Goal: Information Seeking & Learning: Learn about a topic

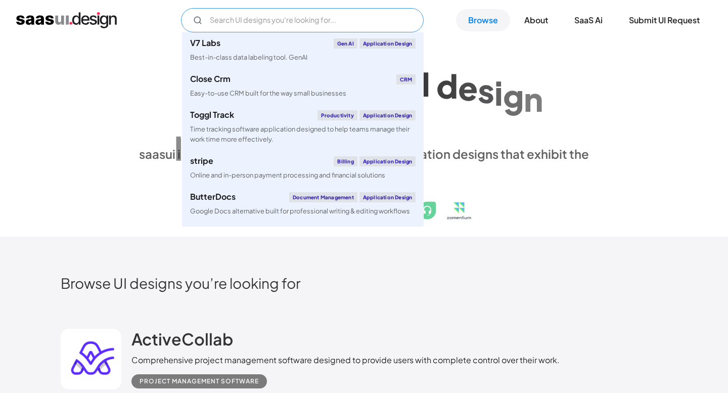
click at [307, 26] on input "Email Form" at bounding box center [302, 20] width 243 height 24
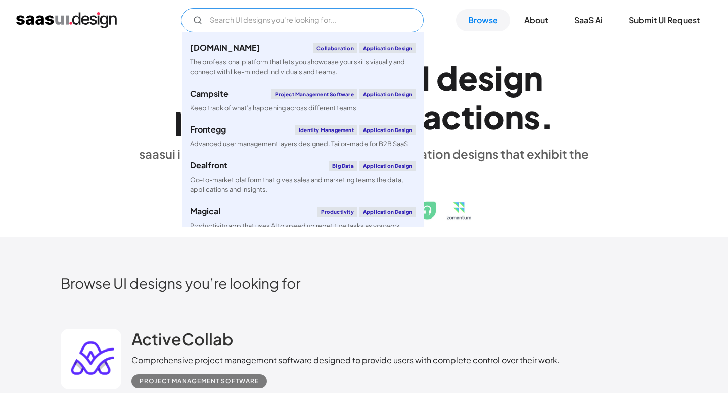
scroll to position [1296, 0]
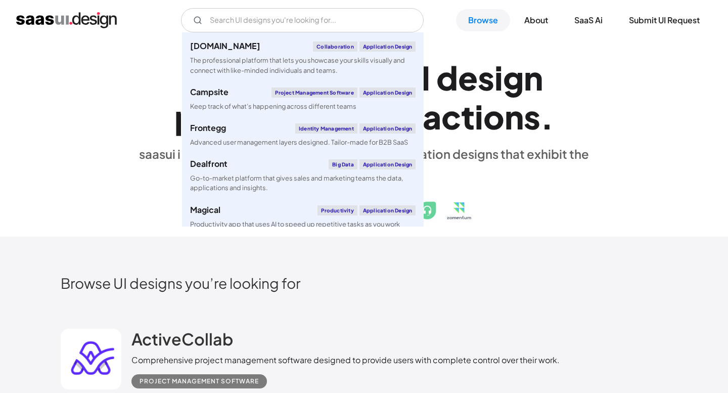
click at [88, 85] on div "E x p l o r e S a a S U I d e s i g n p a t t e r n s & i n t e r a c t i o n s…" at bounding box center [364, 138] width 606 height 181
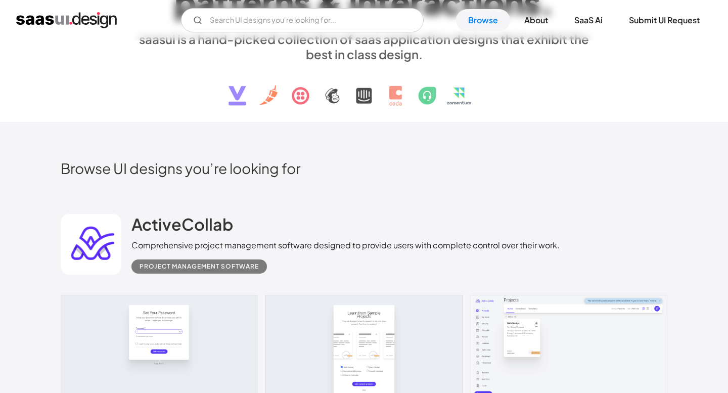
scroll to position [0, 0]
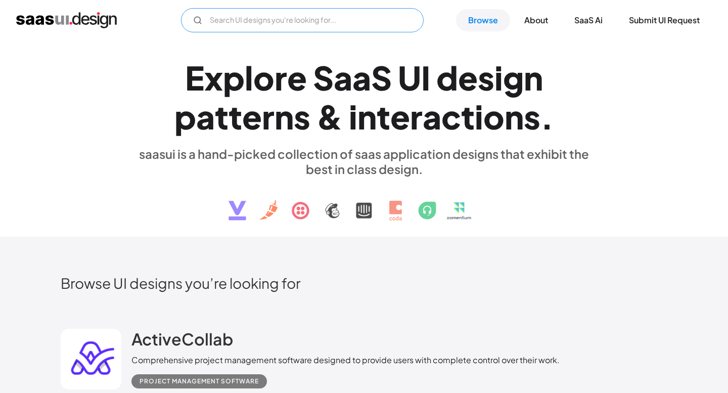
click at [262, 21] on input "Email Form" at bounding box center [302, 20] width 243 height 24
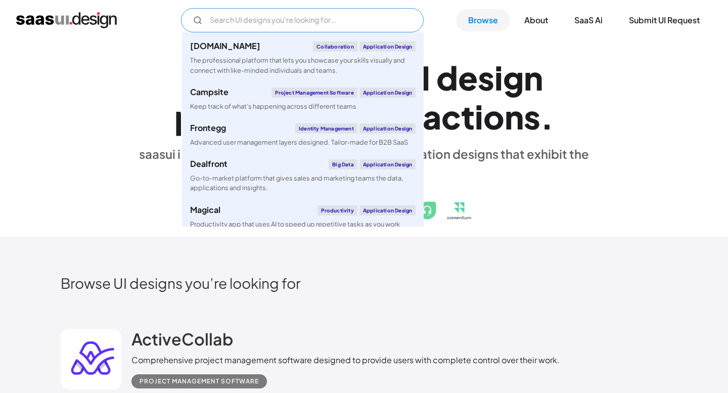
paste input "task management tool"
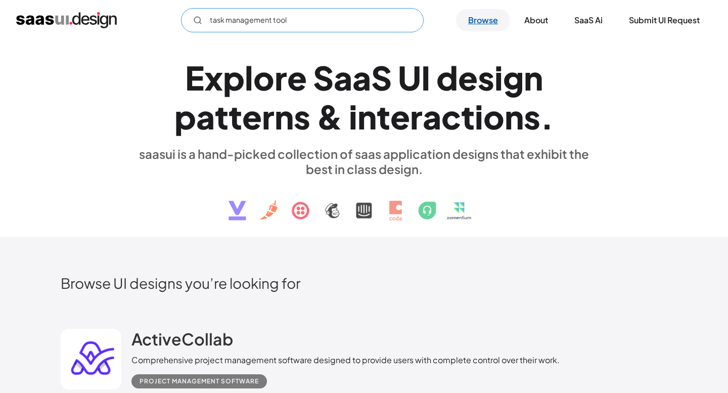
type input "task management tool"
click at [476, 18] on link "Browse" at bounding box center [483, 20] width 54 height 22
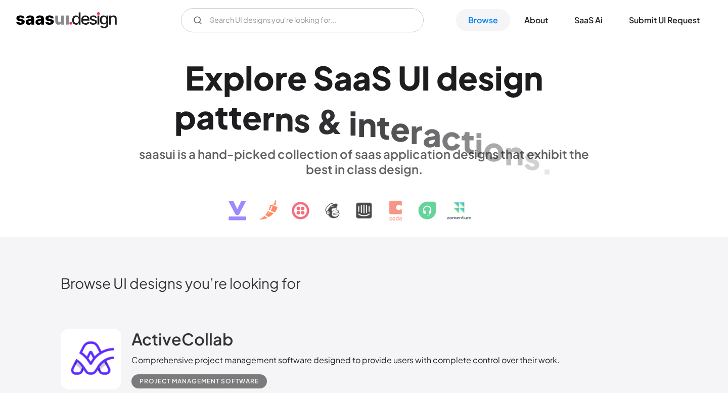
click at [79, 19] on img "home" at bounding box center [66, 20] width 101 height 16
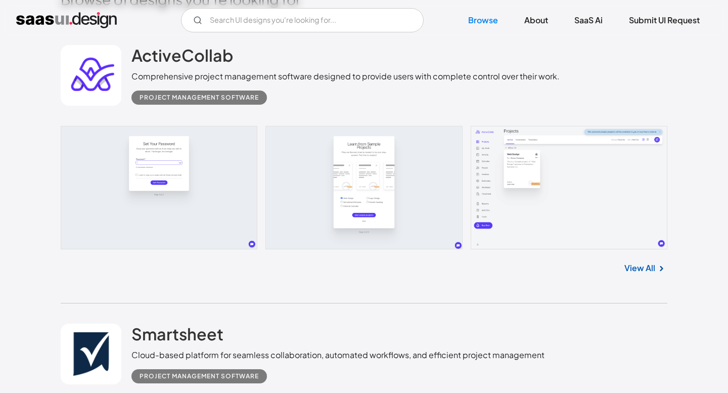
scroll to position [300, 0]
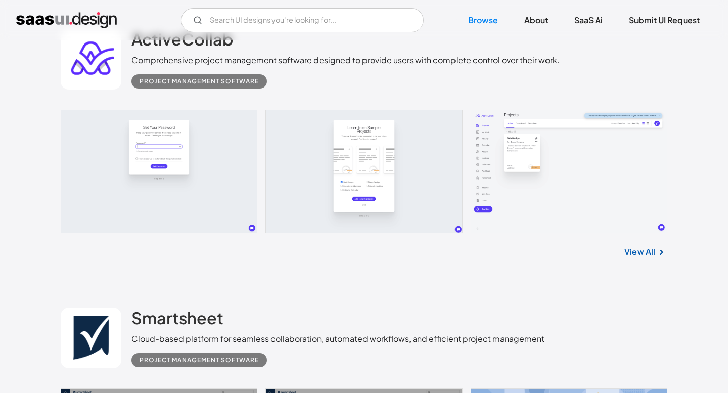
click at [653, 254] on link "View All" at bounding box center [639, 252] width 31 height 12
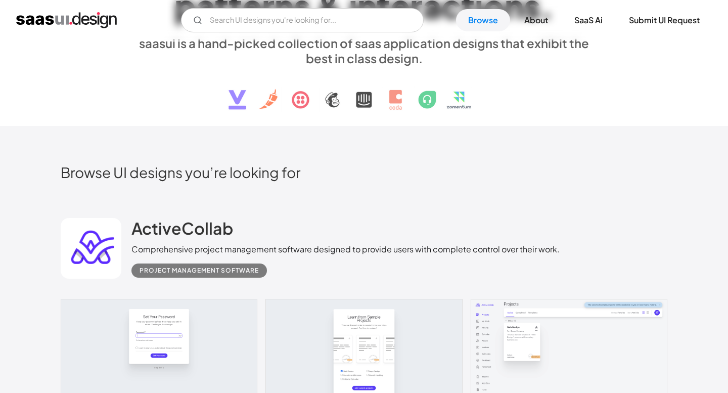
scroll to position [0, 0]
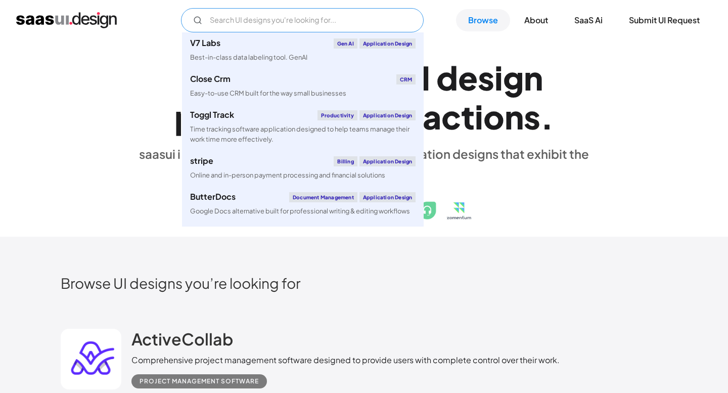
click at [291, 18] on input "Email Form" at bounding box center [302, 20] width 243 height 24
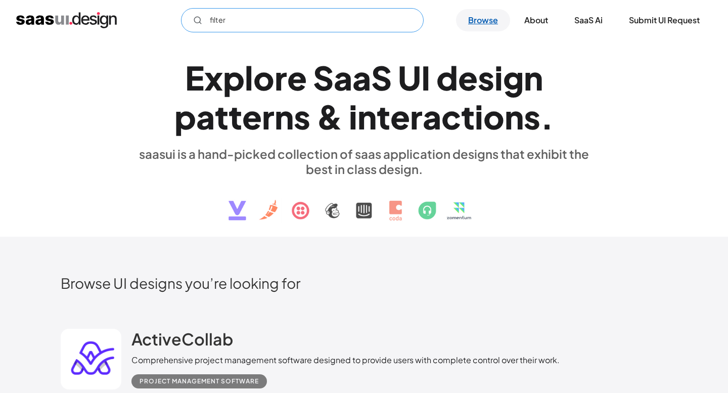
type input "filter"
click at [483, 23] on link "Browse" at bounding box center [483, 20] width 54 height 22
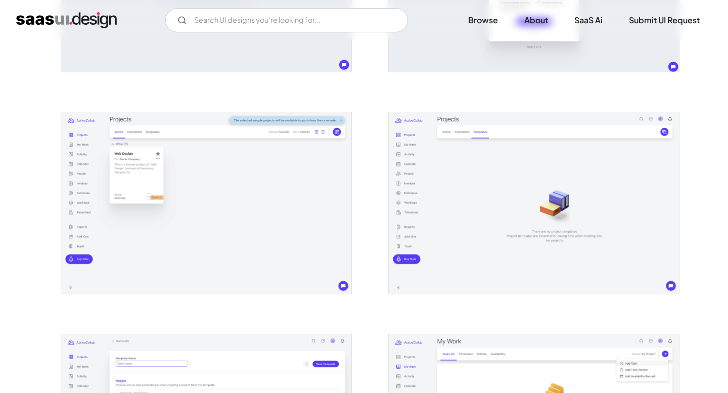
scroll to position [304, 0]
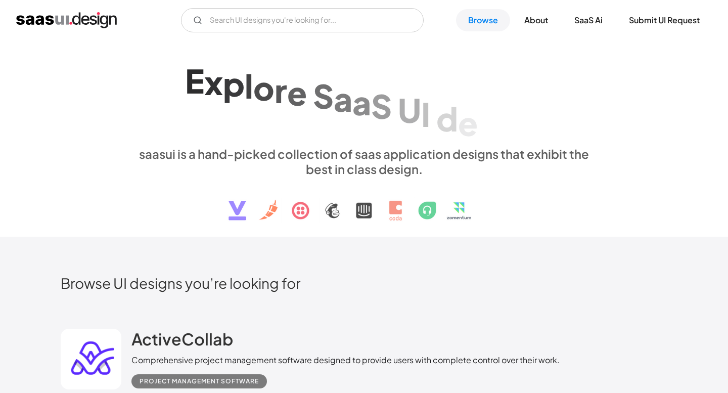
click at [483, 23] on link "Browse" at bounding box center [483, 20] width 54 height 22
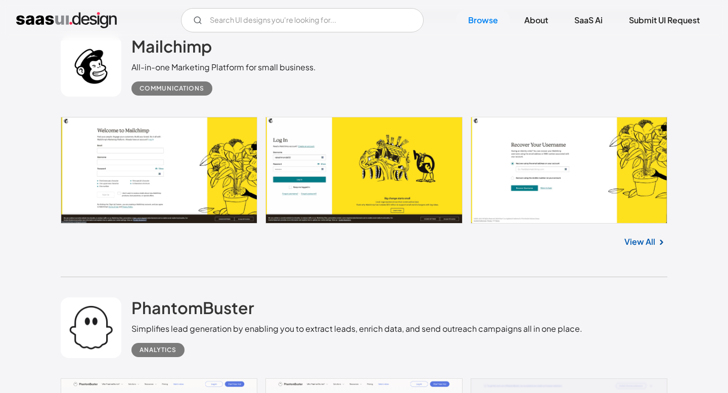
scroll to position [2465, 0]
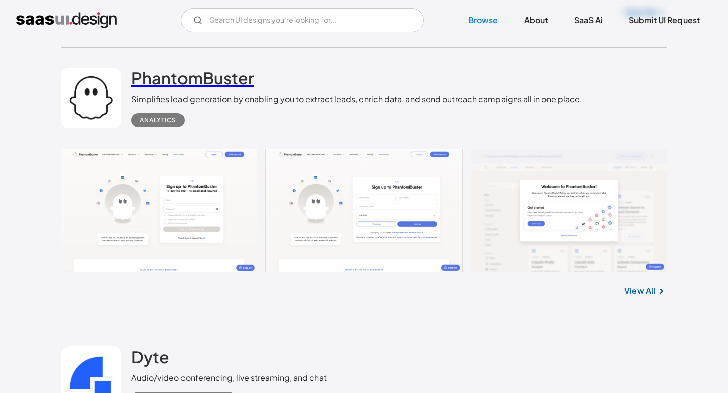
click at [230, 79] on h2 "PhantomBuster" at bounding box center [192, 78] width 123 height 20
